Goal: Information Seeking & Learning: Learn about a topic

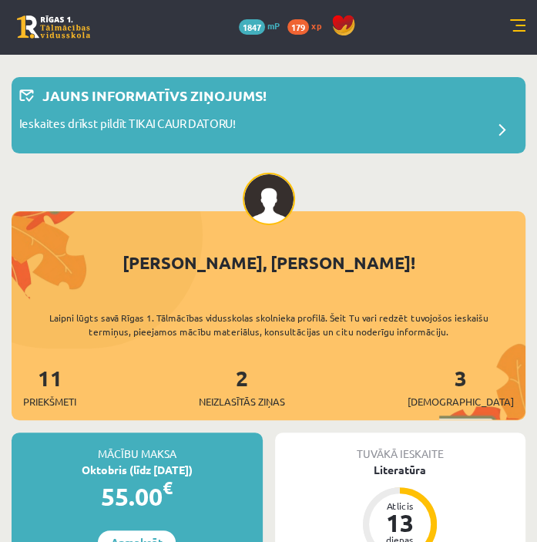
click at [515, 28] on link at bounding box center [517, 26] width 15 height 15
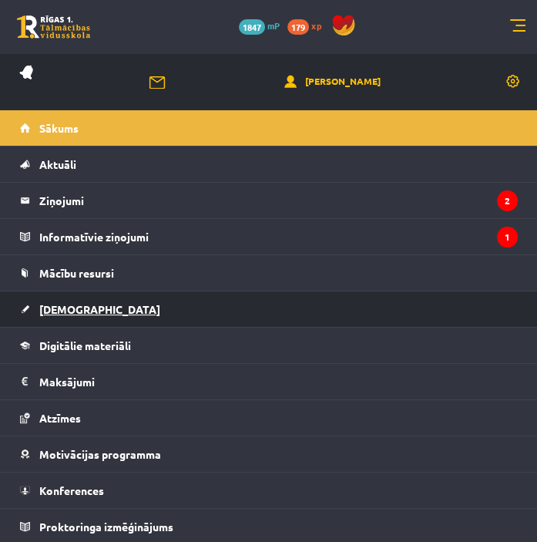
click at [62, 305] on span "[DEMOGRAPHIC_DATA]" at bounding box center [99, 309] width 121 height 14
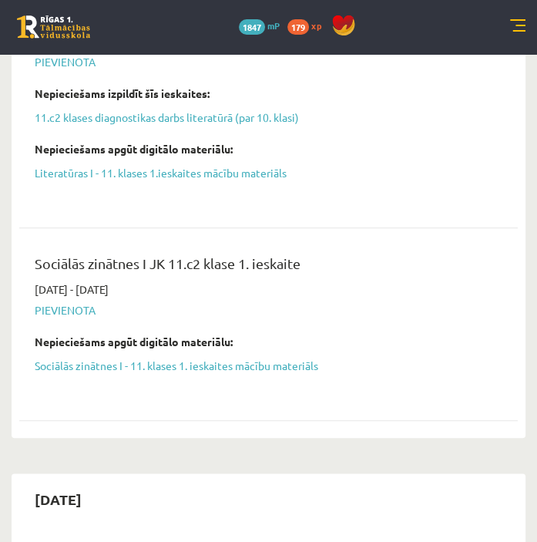
scroll to position [576, 0]
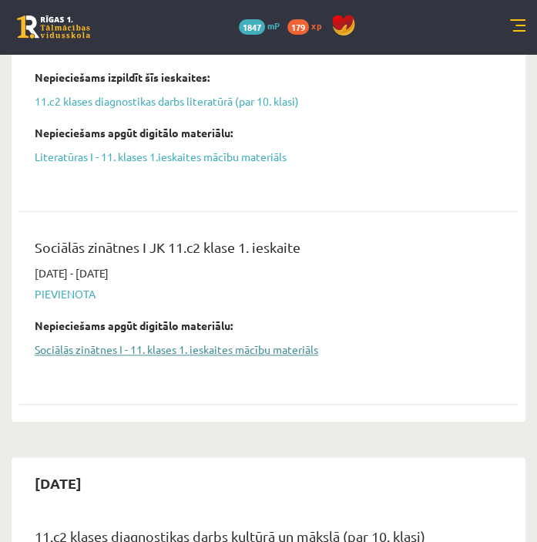
click at [201, 348] on link "Sociālās zinātnes I - 11. klases 1. ieskaites mācību materiāls" at bounding box center [257, 349] width 445 height 16
click at [67, 347] on link "Sociālās zinātnes I - 11. klases 1. ieskaites mācību materiāls" at bounding box center [257, 349] width 445 height 16
click at [357, 45] on div "10 Dāvanas 1847 mP 179 xp" at bounding box center [268, 27] width 537 height 54
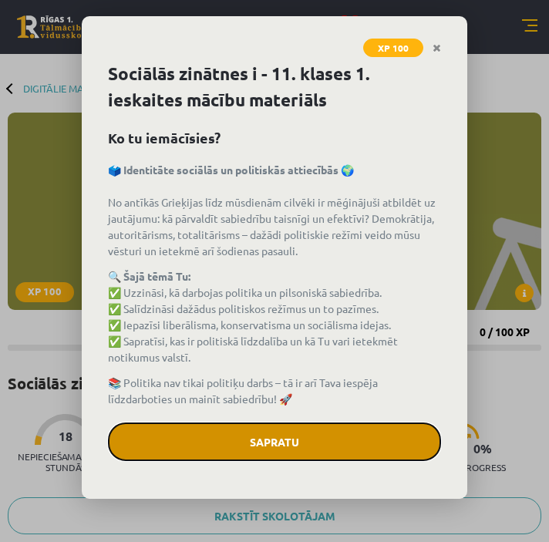
click at [327, 440] on button "Sapratu" at bounding box center [274, 441] width 333 height 39
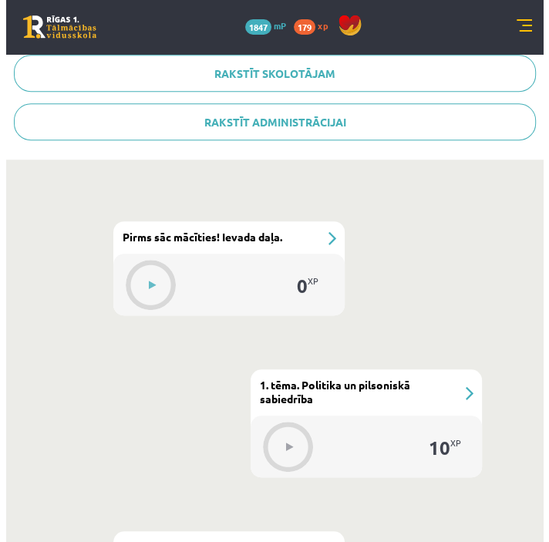
scroll to position [412, 0]
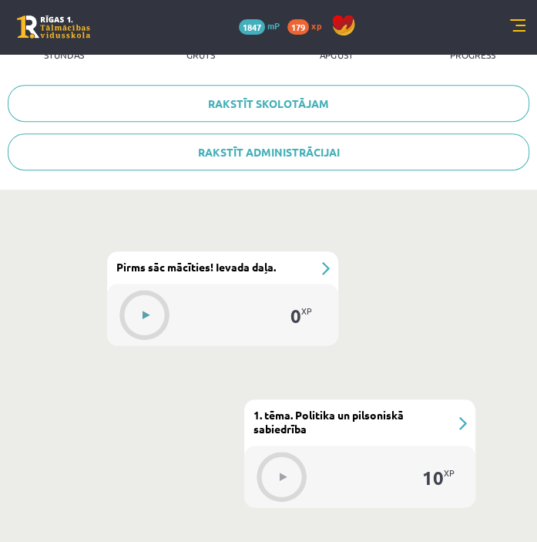
click at [136, 308] on button at bounding box center [145, 314] width 35 height 35
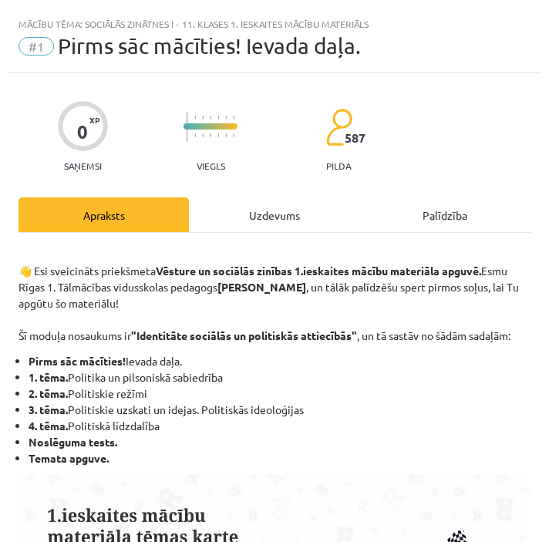
click at [131, 297] on button at bounding box center [148, 314] width 35 height 35
click at [539, 150] on div "Mācību tēma: Sociālās zinātnes i - 11. klases 1. ieskaites mācību materiāls #1 …" at bounding box center [274, 271] width 549 height 542
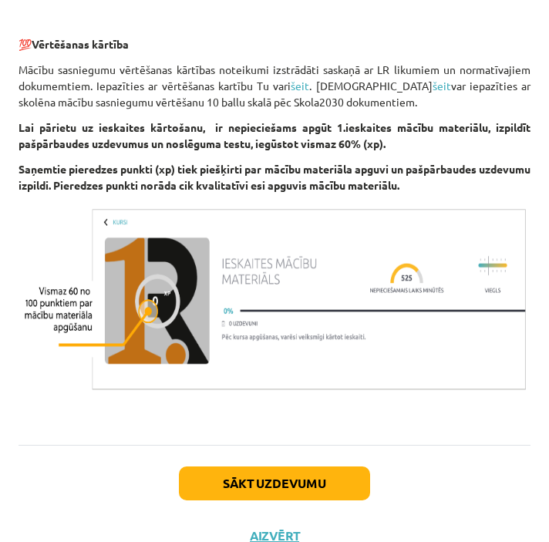
scroll to position [1059, 0]
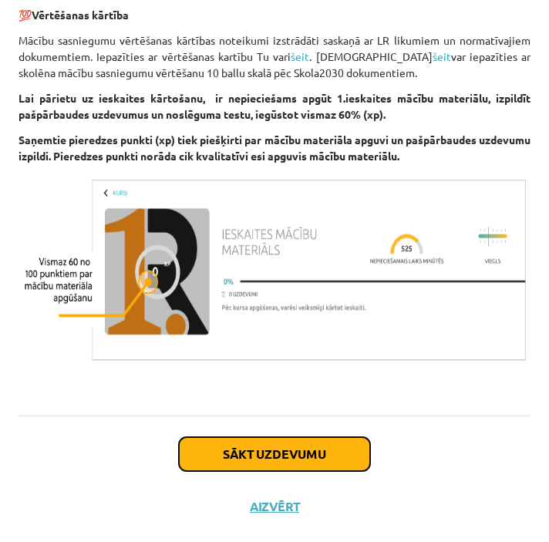
click at [316, 446] on button "Sākt uzdevumu" at bounding box center [274, 454] width 191 height 34
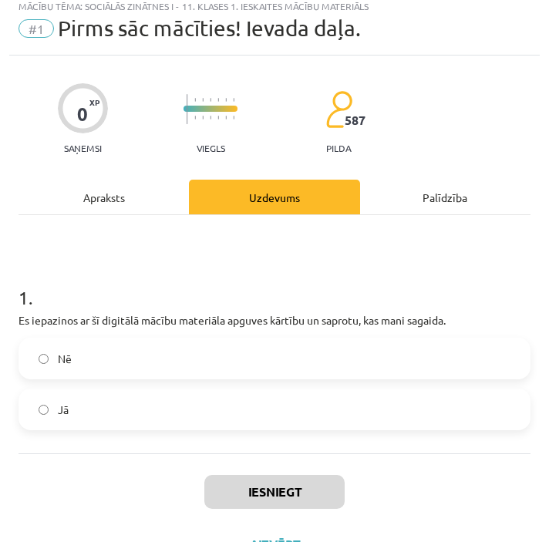
scroll to position [9, 0]
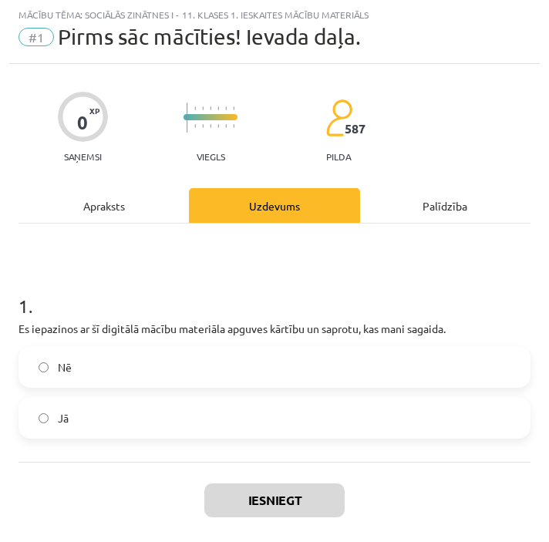
click at [82, 415] on label "Jā" at bounding box center [274, 417] width 509 height 39
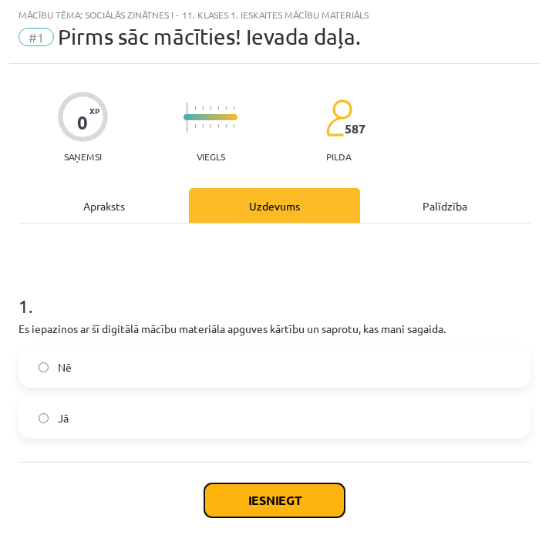
click at [271, 501] on button "Iesniegt" at bounding box center [274, 500] width 140 height 34
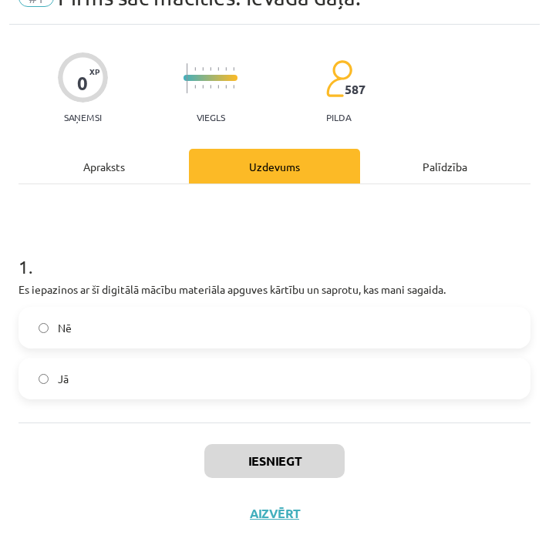
scroll to position [55, 0]
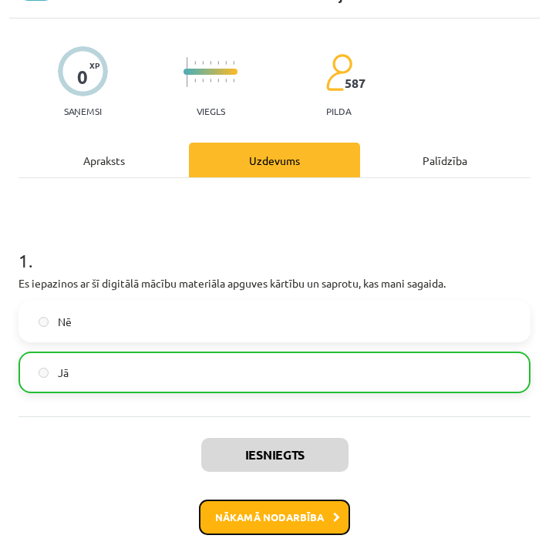
click at [254, 519] on button "Nākamā nodarbība" at bounding box center [274, 516] width 151 height 35
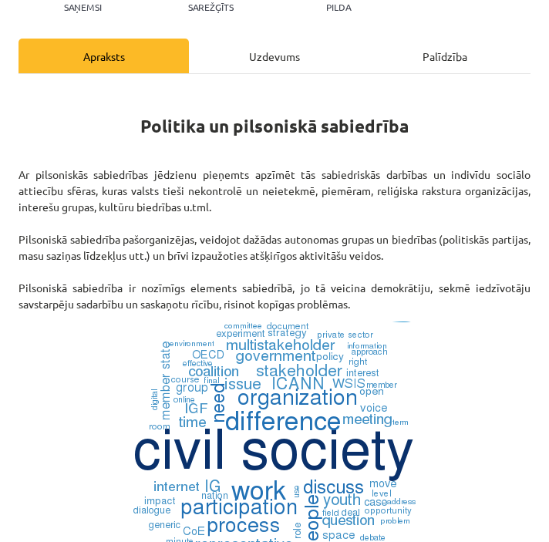
scroll to position [135, 0]
